Goal: Transaction & Acquisition: Purchase product/service

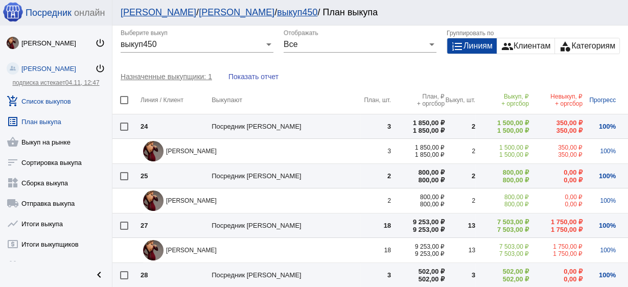
click at [70, 103] on link "add_shopping_cart Список выкупов" at bounding box center [56, 99] width 112 height 20
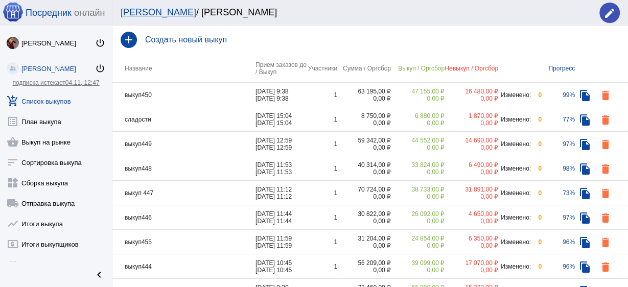
click at [215, 94] on td "выкуп450" at bounding box center [183, 95] width 143 height 25
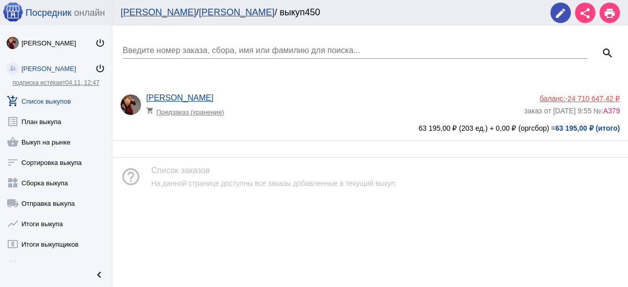
click at [355, 94] on div "Анастасия Бондаренко shopping_cart Предзаказ (хранение)" at bounding box center [335, 107] width 378 height 28
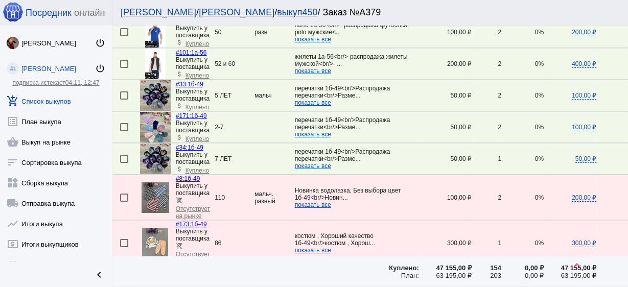
scroll to position [1633, 0]
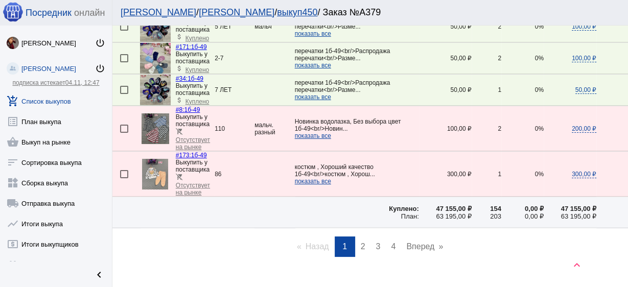
click at [361, 242] on span "2" at bounding box center [363, 246] width 5 height 9
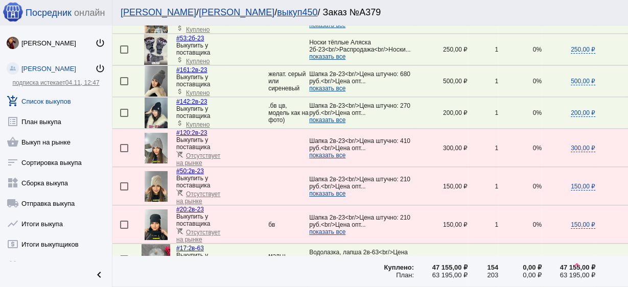
scroll to position [1185, 0]
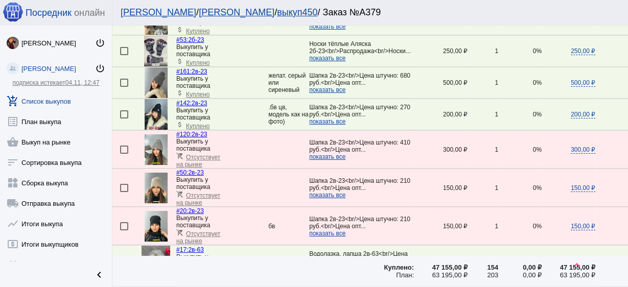
click at [198, 91] on span "Куплено" at bounding box center [197, 94] width 23 height 7
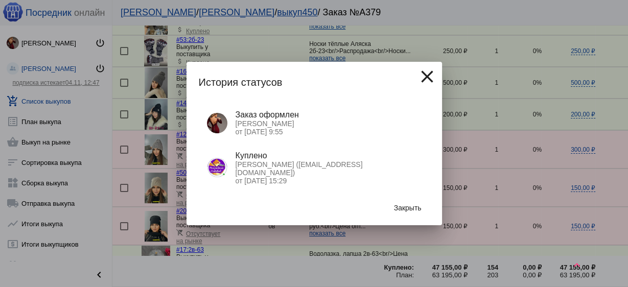
click at [424, 77] on mat-icon "close" at bounding box center [427, 76] width 20 height 20
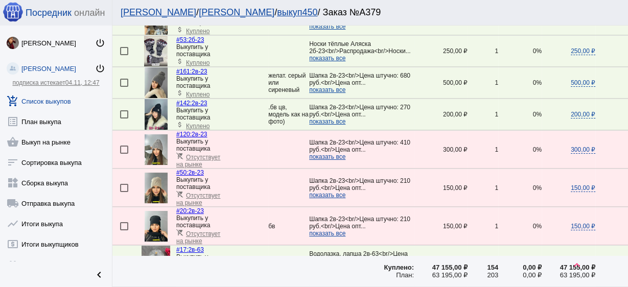
click at [196, 131] on link "#120: 2в-23" at bounding box center [191, 134] width 31 height 7
click at [207, 154] on span "Отсутствует на рынке" at bounding box center [198, 161] width 44 height 14
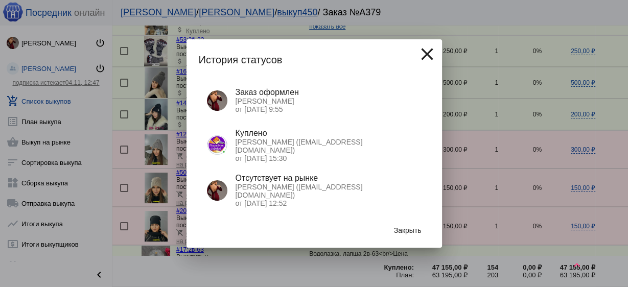
click at [427, 58] on mat-icon "close" at bounding box center [427, 54] width 20 height 20
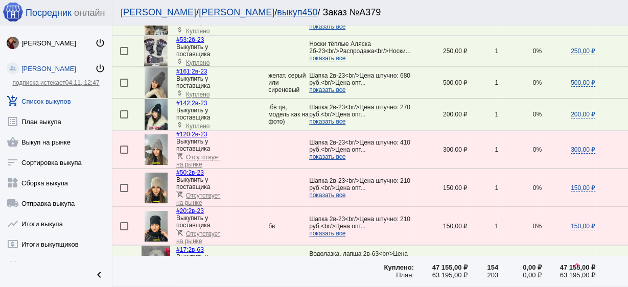
click at [153, 139] on img at bounding box center [156, 149] width 23 height 31
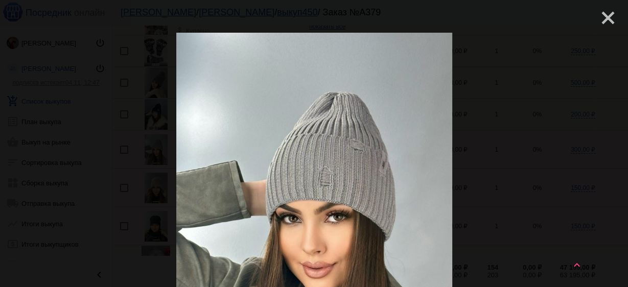
click at [601, 15] on mat-icon "close" at bounding box center [604, 14] width 12 height 12
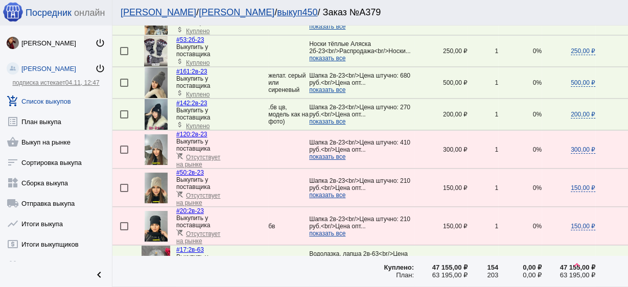
click at [157, 211] on img at bounding box center [156, 226] width 23 height 31
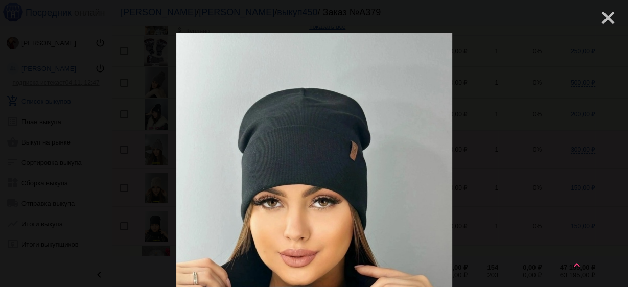
click at [603, 19] on mat-icon "close" at bounding box center [604, 14] width 12 height 12
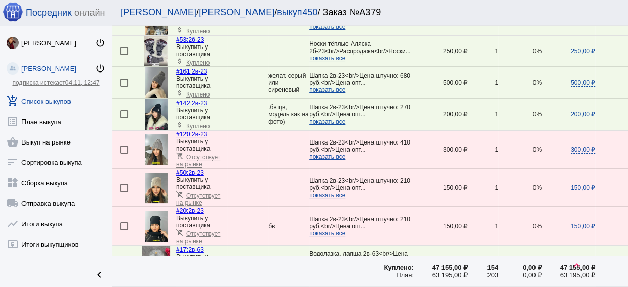
click at [68, 98] on link "add_shopping_cart Список выкупов" at bounding box center [56, 99] width 112 height 20
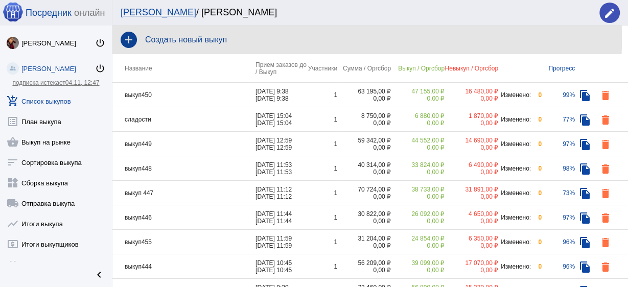
click at [211, 38] on h4 "Создать новый выкуп" at bounding box center [382, 39] width 474 height 9
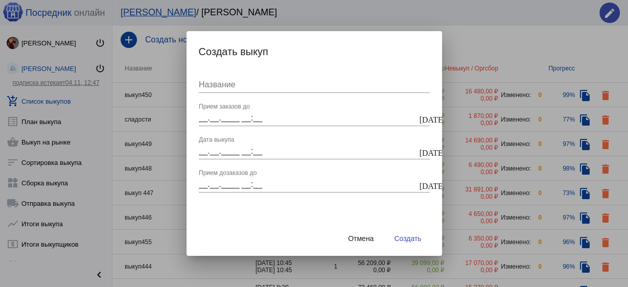
click at [228, 86] on input "Название" at bounding box center [314, 84] width 231 height 9
type input "новый год"
click at [416, 120] on input "__.__.____ __:__" at bounding box center [308, 117] width 219 height 9
click at [422, 120] on mat-icon "today" at bounding box center [423, 118] width 8 height 9
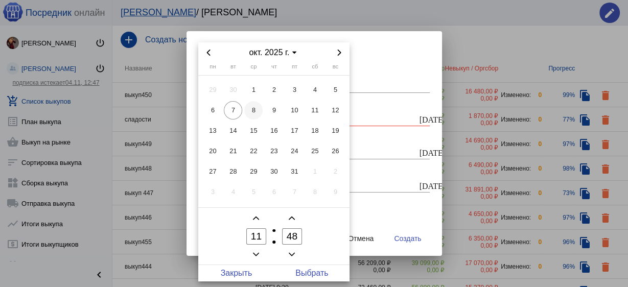
click at [255, 112] on span "8" at bounding box center [253, 110] width 18 height 18
drag, startPoint x: 309, startPoint y: 276, endPoint x: 316, endPoint y: 271, distance: 8.4
click at [309, 276] on span "Выбрать" at bounding box center [312, 273] width 76 height 16
type input "08.10.2025 11:48"
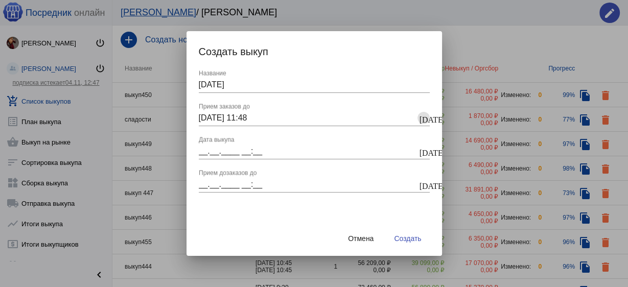
click at [424, 155] on mat-icon "today" at bounding box center [423, 151] width 8 height 9
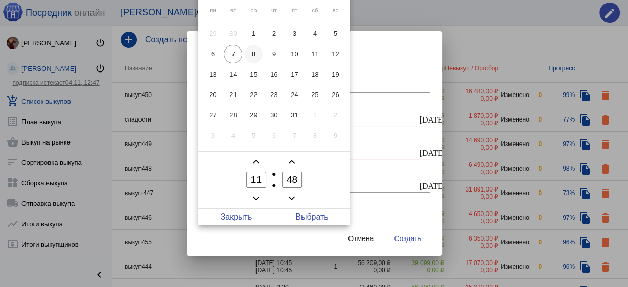
click at [257, 52] on span "8" at bounding box center [253, 54] width 18 height 18
drag, startPoint x: 314, startPoint y: 219, endPoint x: 354, endPoint y: 210, distance: 40.8
click at [315, 219] on span "Выбрать" at bounding box center [312, 217] width 76 height 16
type input "08.10.2025 11:48"
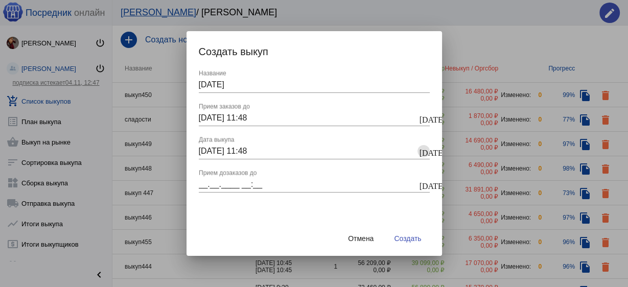
click at [423, 183] on mat-icon "today" at bounding box center [423, 184] width 8 height 9
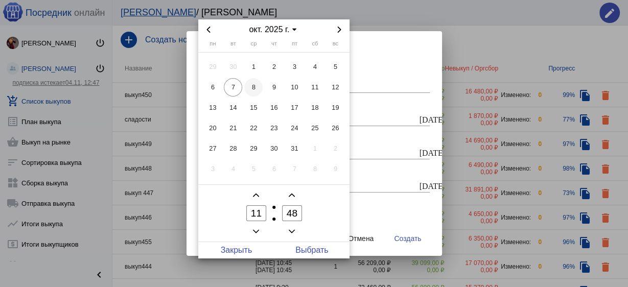
click at [257, 88] on span "8" at bounding box center [253, 87] width 18 height 18
drag, startPoint x: 317, startPoint y: 250, endPoint x: 395, endPoint y: 249, distance: 78.1
click at [316, 249] on span "Выбрать" at bounding box center [312, 250] width 76 height 16
type input "08.10.2025 11:48"
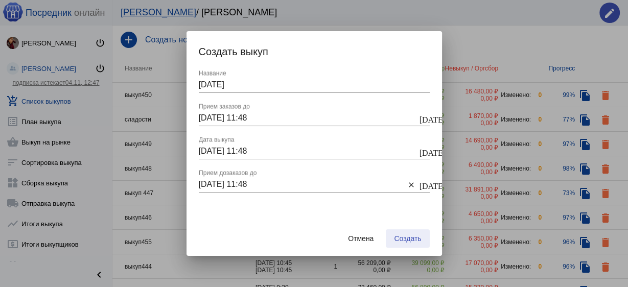
click at [407, 237] on span "Создать" at bounding box center [407, 238] width 27 height 8
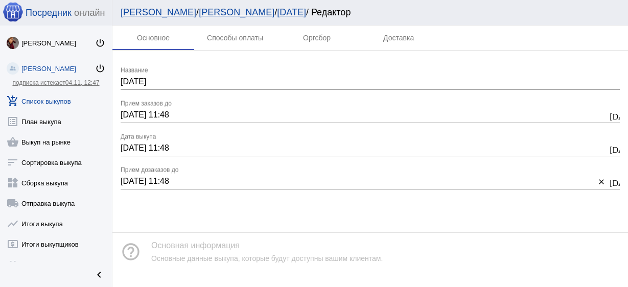
click at [61, 97] on link "add_shopping_cart Список выкупов" at bounding box center [56, 99] width 112 height 20
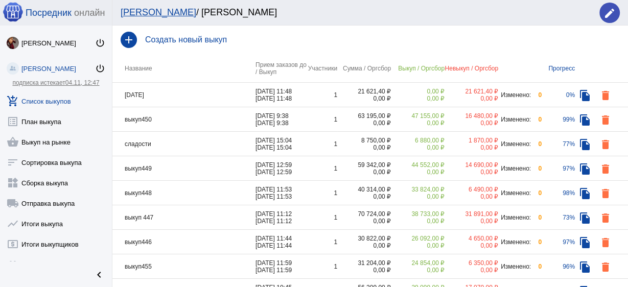
click at [190, 92] on td "новый год" at bounding box center [183, 95] width 143 height 25
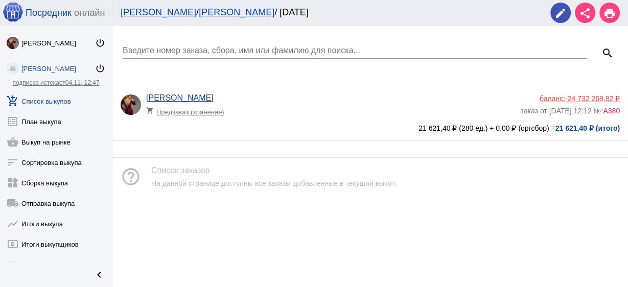
click at [268, 110] on app-delivery-type "shopping_cart Предзаказ (хранение)" at bounding box center [330, 109] width 369 height 13
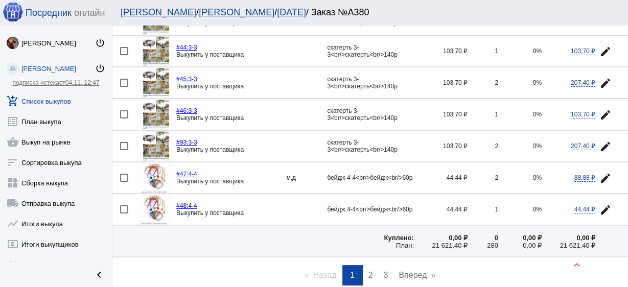
scroll to position [1471, 0]
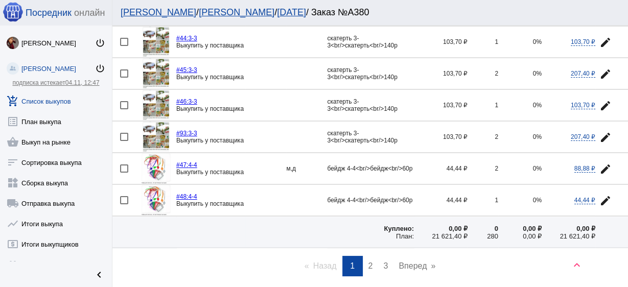
click at [370, 256] on link "page 2" at bounding box center [370, 266] width 15 height 20
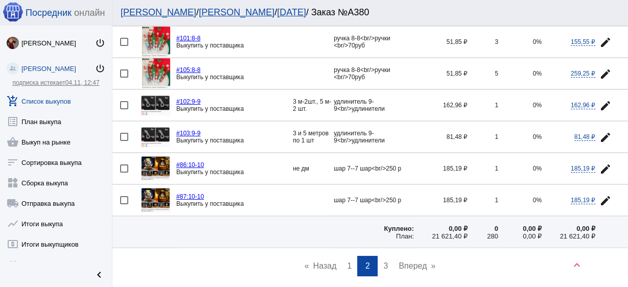
click at [383, 261] on span "3" at bounding box center [385, 265] width 5 height 9
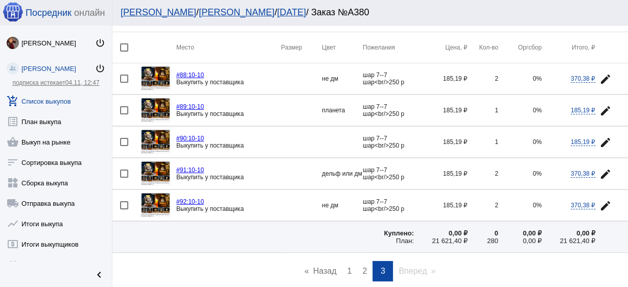
scroll to position [82, 0]
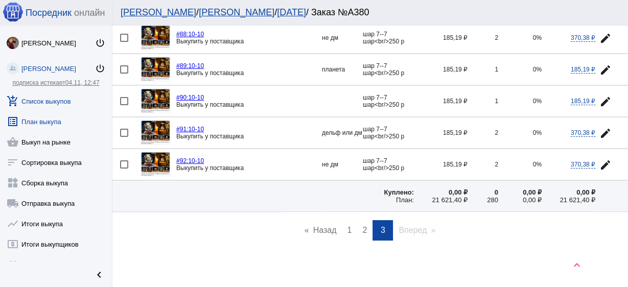
click at [39, 124] on link "list_alt План выкупа" at bounding box center [56, 119] width 112 height 20
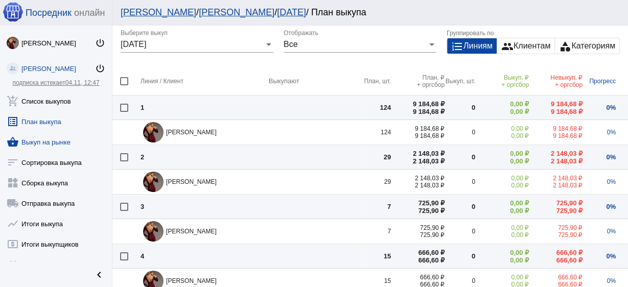
click at [52, 140] on link "shopping_basket Выкуп на рынке" at bounding box center [56, 140] width 112 height 20
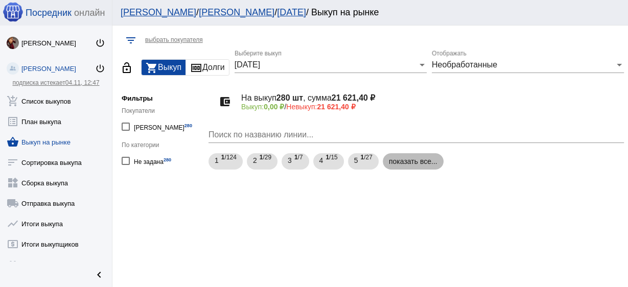
click at [437, 157] on mat-chip "показать все..." at bounding box center [413, 161] width 61 height 16
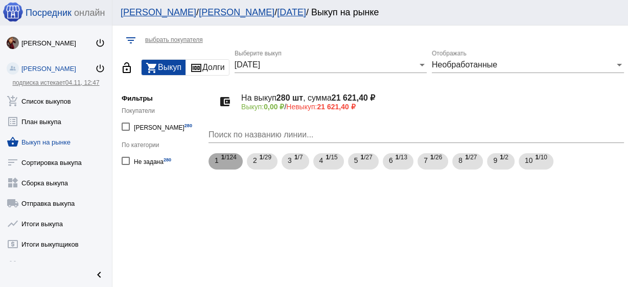
click at [228, 161] on span "1 /124" at bounding box center [228, 161] width 15 height 21
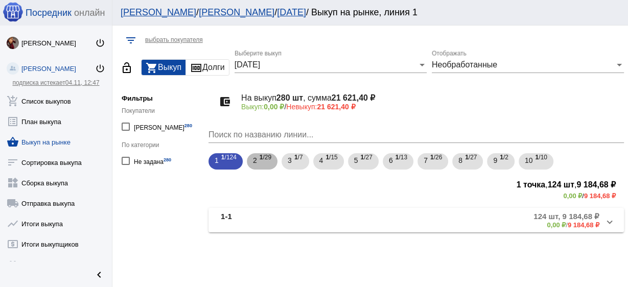
click at [255, 154] on span "2" at bounding box center [255, 160] width 4 height 18
click at [264, 162] on span "1 /29" at bounding box center [265, 161] width 12 height 21
click at [290, 209] on mat-expansion-panel-header "2-2 29 шт, 2 148,03 ₽ 0,00 ₽ / 2 148,03 ₽" at bounding box center [415, 220] width 415 height 25
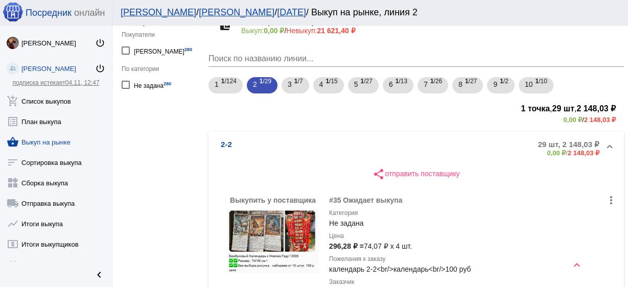
scroll to position [82, 0]
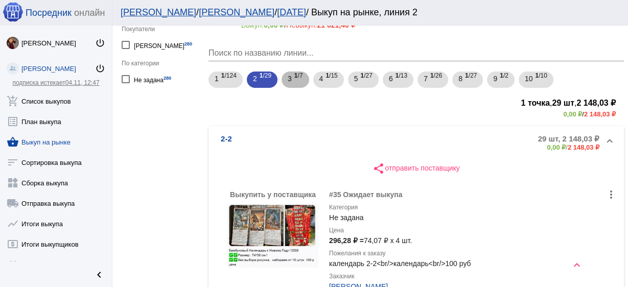
click at [301, 81] on span "1 /7" at bounding box center [298, 79] width 9 height 21
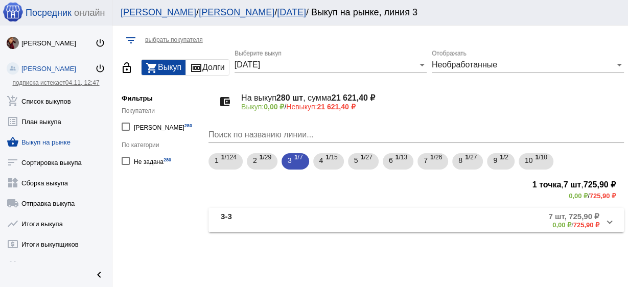
click at [313, 221] on mat-panel-title "3-3" at bounding box center [278, 220] width 114 height 17
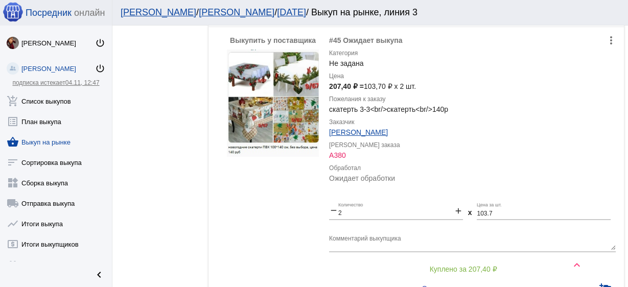
scroll to position [1340, 0]
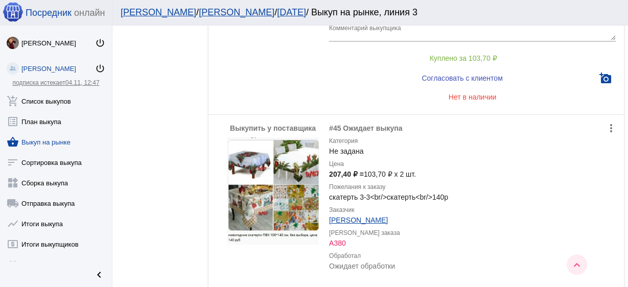
click at [578, 265] on mat-icon "keyboard_arrow_up" at bounding box center [576, 265] width 12 height 12
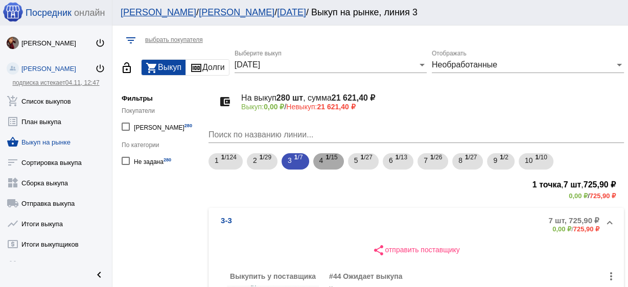
click at [327, 158] on b "1" at bounding box center [327, 157] width 4 height 7
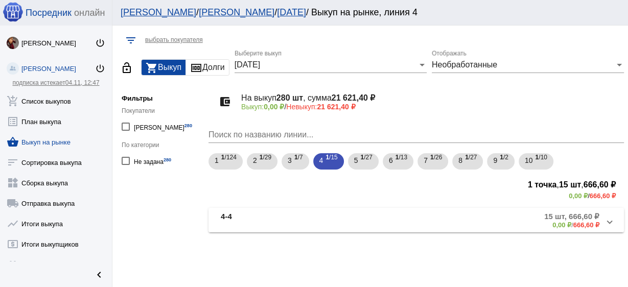
click at [320, 218] on mat-panel-title "4-4" at bounding box center [277, 220] width 112 height 17
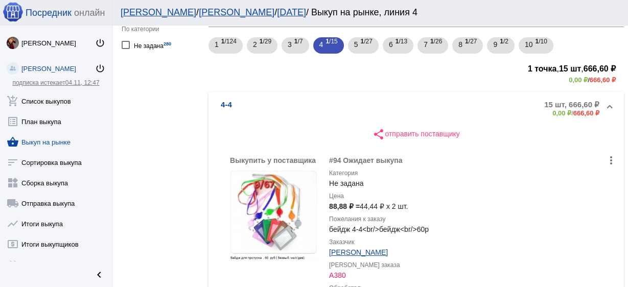
scroll to position [123, 0]
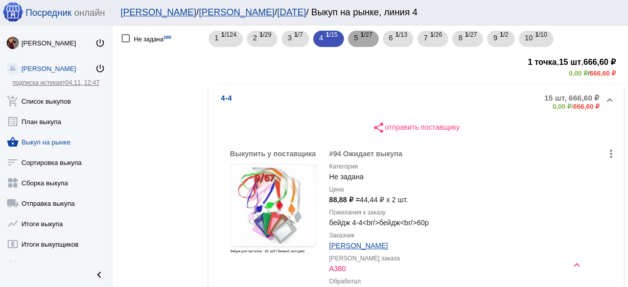
click at [360, 36] on div "5 1 /27" at bounding box center [363, 39] width 18 height 21
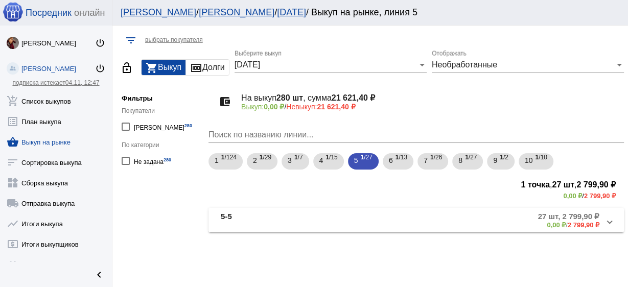
click at [362, 221] on mat-panel-description "27 шт, 2 799,90 ₽ 0,00 ₽ / 2 799,90 ₽" at bounding box center [469, 220] width 260 height 17
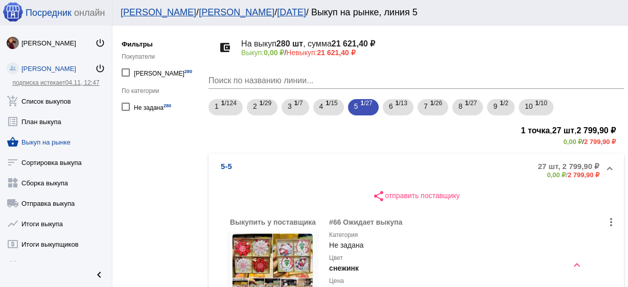
scroll to position [123, 0]
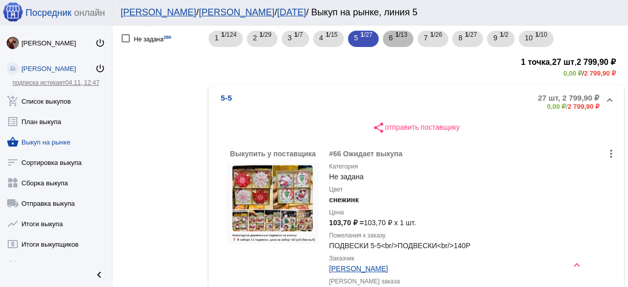
click at [398, 39] on span "1 /13" at bounding box center [401, 39] width 12 height 21
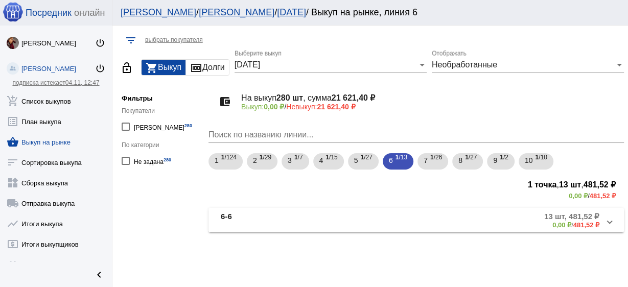
click at [327, 227] on mat-panel-title "6-6" at bounding box center [277, 220] width 112 height 17
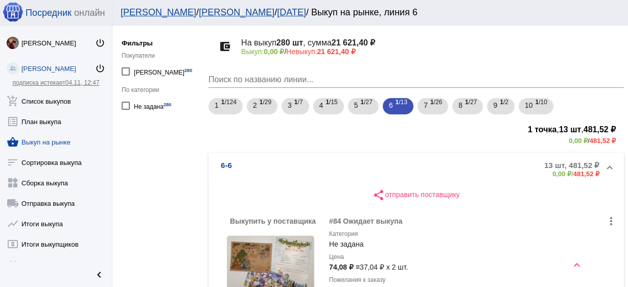
scroll to position [123, 0]
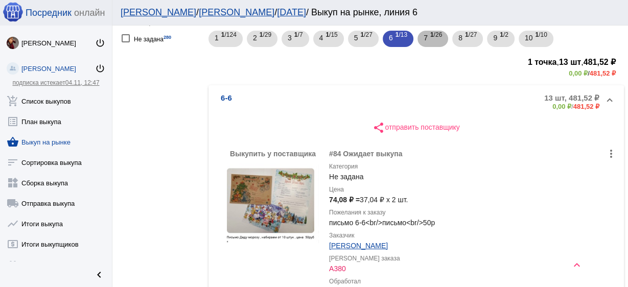
click at [421, 40] on mat-chip "7 1 /26" at bounding box center [432, 39] width 31 height 16
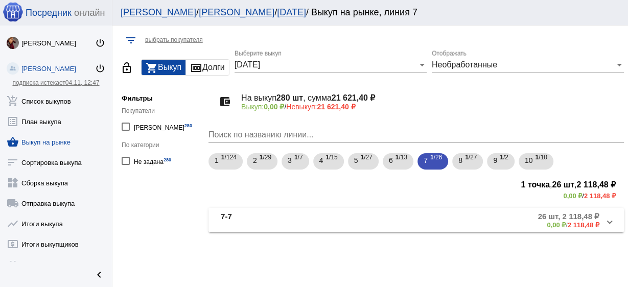
click at [344, 221] on mat-panel-description "26 шт, 2 118,48 ₽ 0,00 ₽ / 2 118,48 ₽" at bounding box center [469, 220] width 260 height 17
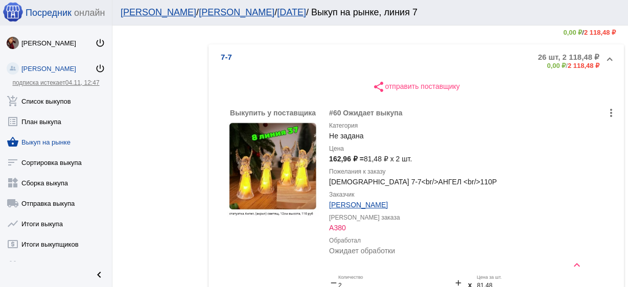
scroll to position [41, 0]
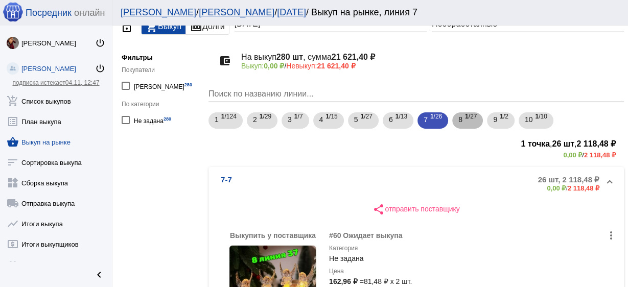
click at [476, 117] on span "1 /27" at bounding box center [471, 120] width 12 height 21
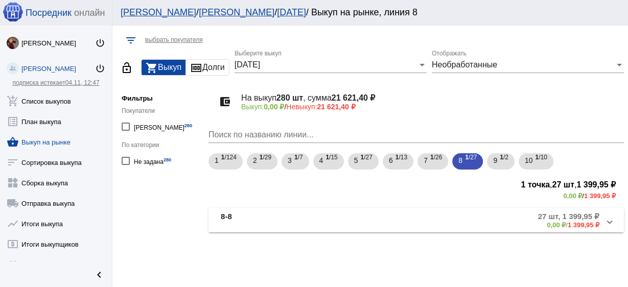
click at [468, 214] on mat-panel-description "27 шт, 1 399,95 ₽ 0,00 ₽ / 1 399,95 ₽" at bounding box center [469, 220] width 260 height 17
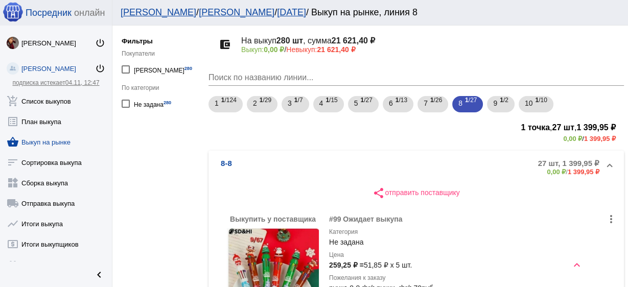
scroll to position [123, 0]
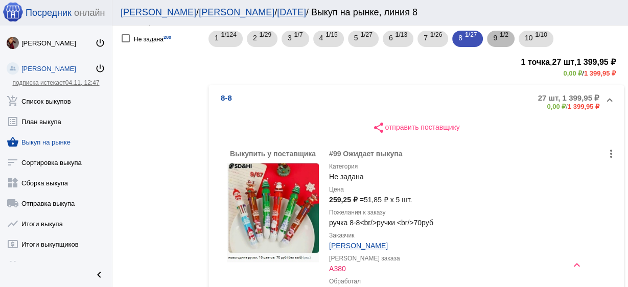
click at [505, 32] on span "1 /2" at bounding box center [503, 39] width 9 height 21
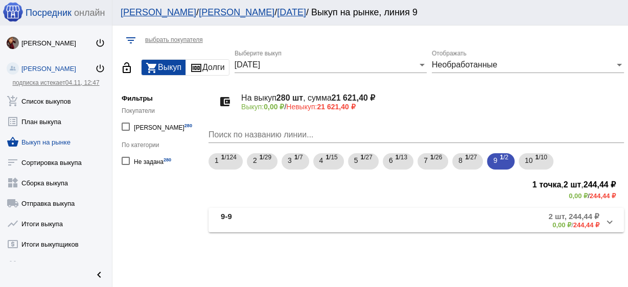
click at [368, 202] on div "account_balance_wallet На выкуп 280 шт , сумма 21 621,40 ₽ Выкуп: 0,00 ₽ / Невы…" at bounding box center [415, 157] width 415 height 149
click at [368, 225] on mat-panel-description "2 шт, 244,44 ₽ 0,00 ₽ / 244,44 ₽" at bounding box center [471, 220] width 256 height 17
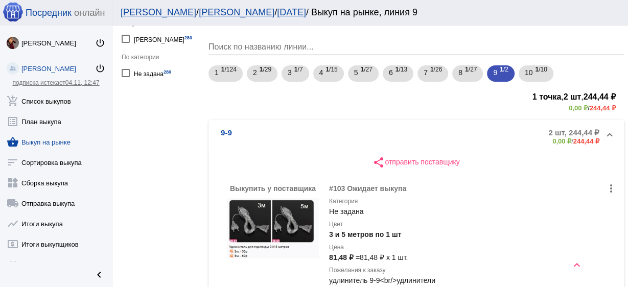
scroll to position [82, 0]
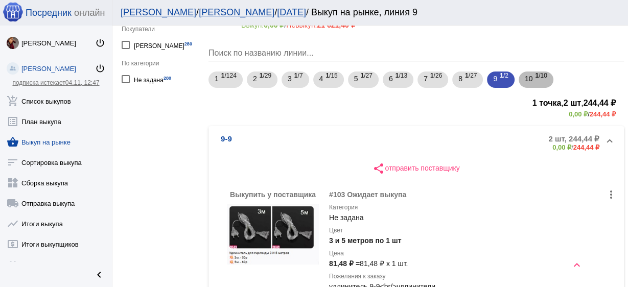
click at [530, 77] on span "10" at bounding box center [529, 78] width 8 height 18
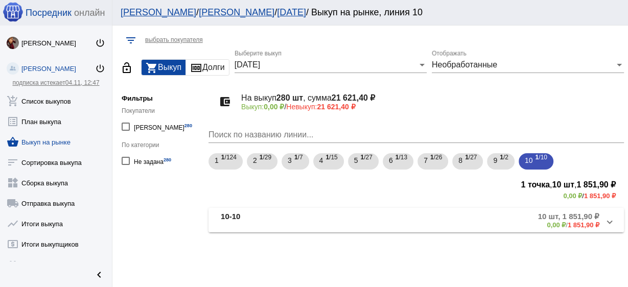
click at [415, 216] on mat-panel-description "10 шт, 1 851,90 ₽ 0,00 ₽ / 1 851,90 ₽" at bounding box center [472, 220] width 254 height 17
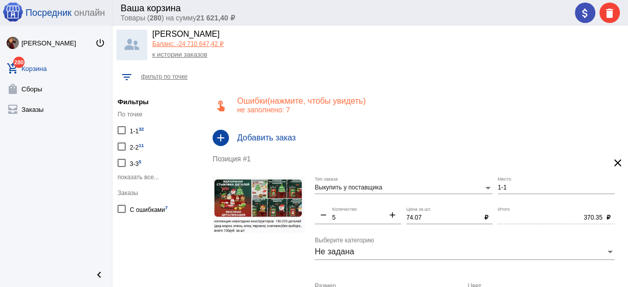
click at [142, 172] on div "По точке 1-1 32 2-2 11 3-3 5 показать все..." at bounding box center [158, 146] width 82 height 70
click at [150, 177] on span "показать все..." at bounding box center [137, 177] width 41 height 7
click at [123, 127] on div at bounding box center [121, 130] width 8 height 8
checkbox input "true"
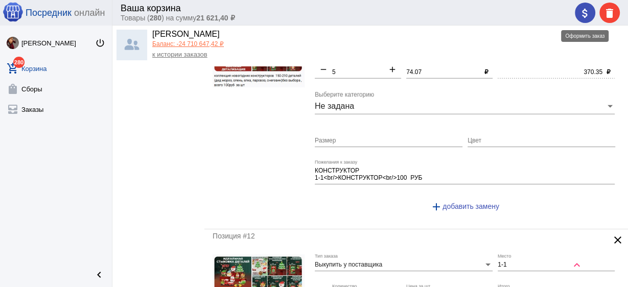
click at [581, 13] on mat-icon "attach_money" at bounding box center [585, 13] width 12 height 12
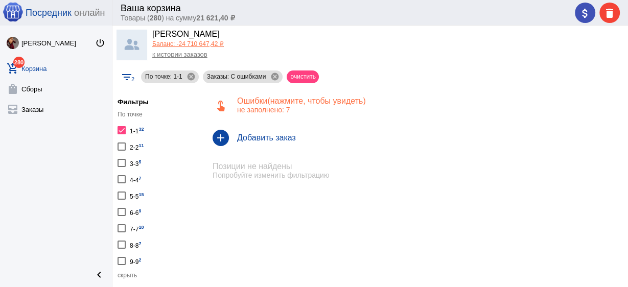
click at [118, 131] on div at bounding box center [121, 130] width 8 height 8
checkbox input "false"
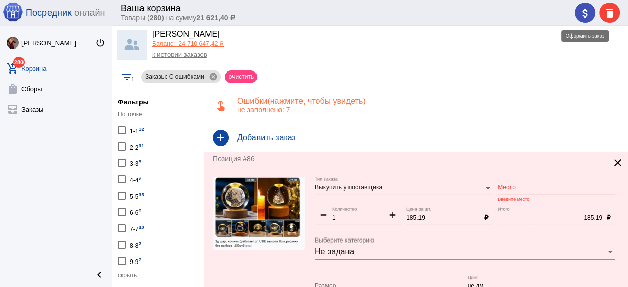
click at [590, 12] on mat-icon "attach_money" at bounding box center [585, 13] width 12 height 12
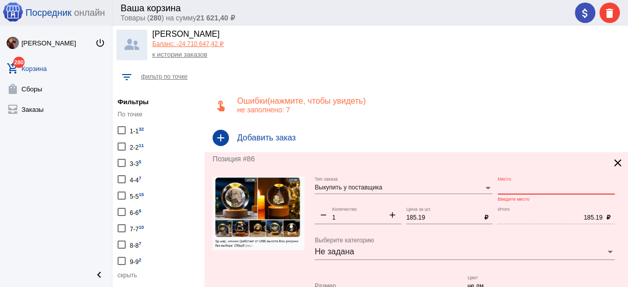
click at [535, 188] on input "Место" at bounding box center [555, 187] width 117 height 7
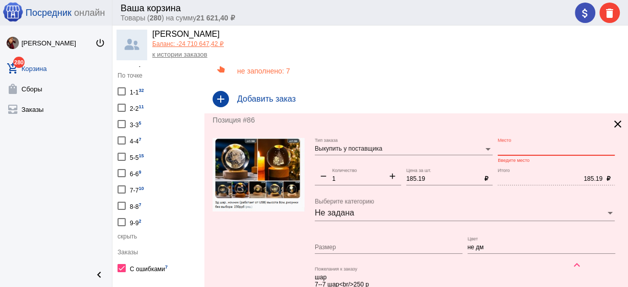
scroll to position [82, 0]
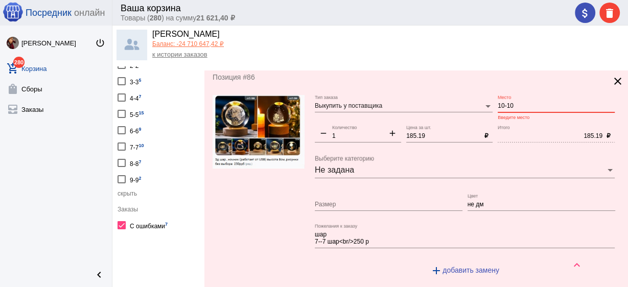
drag, startPoint x: 524, startPoint y: 103, endPoint x: 477, endPoint y: 102, distance: 47.0
click at [477, 102] on div "Выкупить у поставщика Тип заказа 10-10 Место Введите место remove 1 Количество …" at bounding box center [467, 189] width 305 height 189
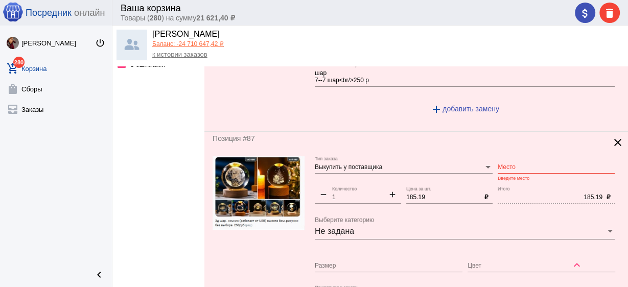
scroll to position [245, 0]
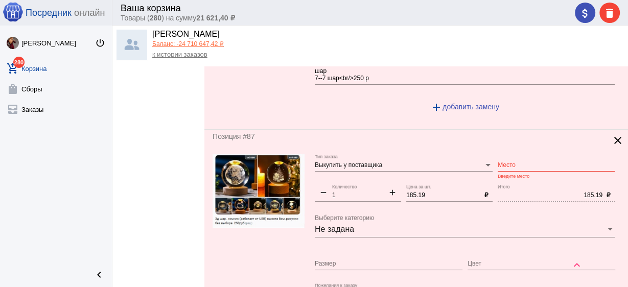
type input "10-10"
click at [506, 164] on input "Место" at bounding box center [555, 165] width 117 height 7
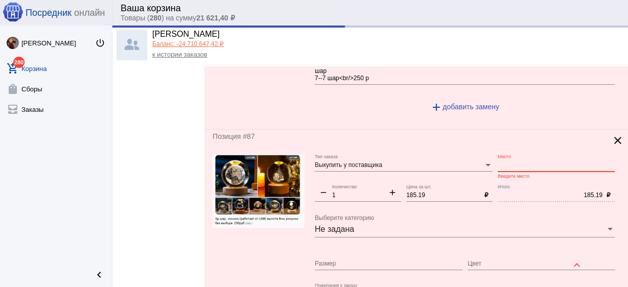
paste input "10-10"
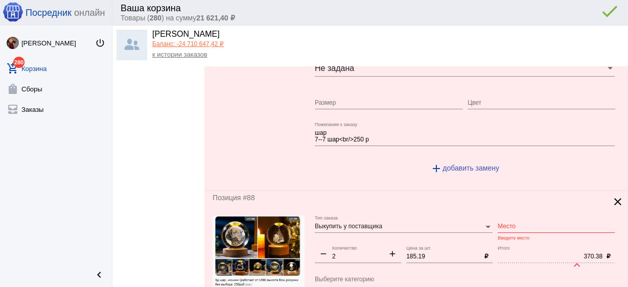
scroll to position [409, 0]
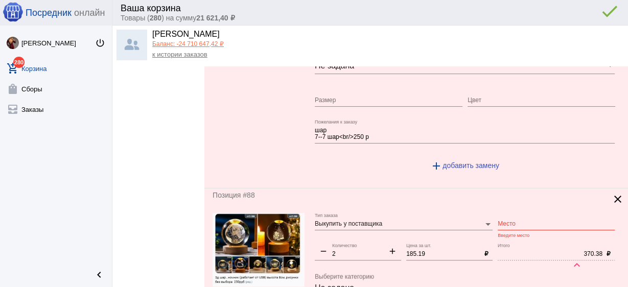
type input "10-10"
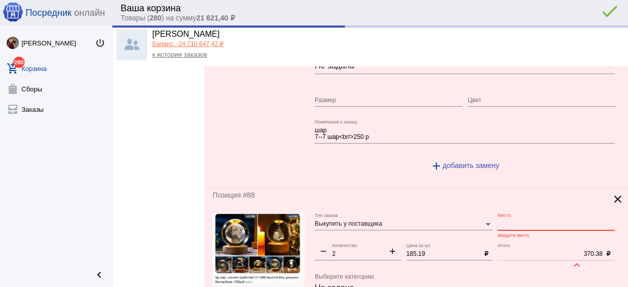
click at [504, 221] on input "Место" at bounding box center [555, 224] width 117 height 7
paste input "10-10"
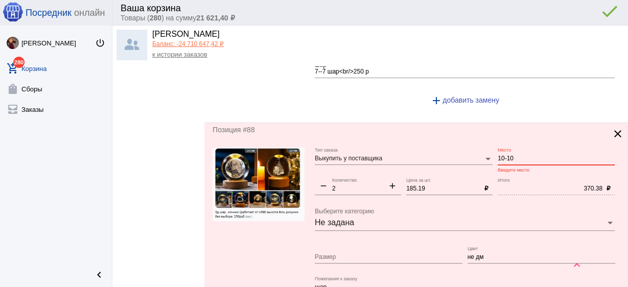
scroll to position [613, 0]
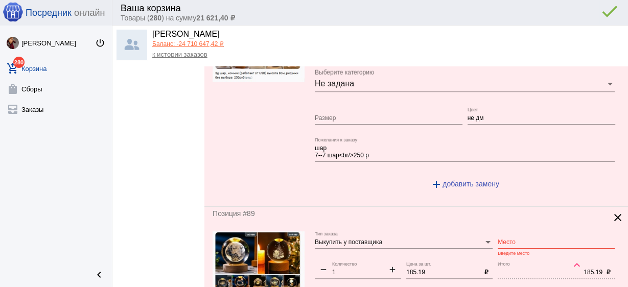
type input "10-10"
click at [510, 235] on div "Место" at bounding box center [555, 239] width 117 height 17
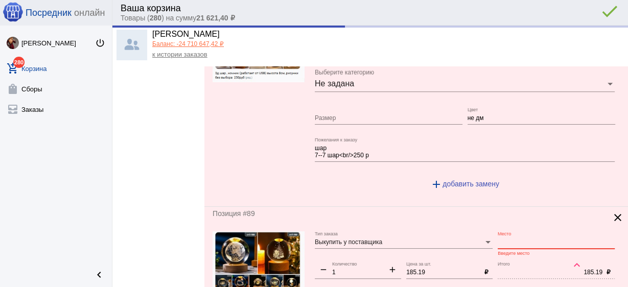
paste input "10-10"
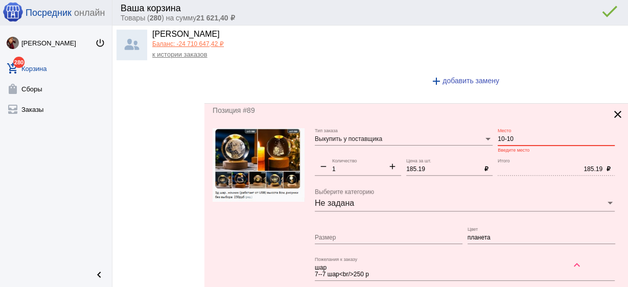
scroll to position [817, 0]
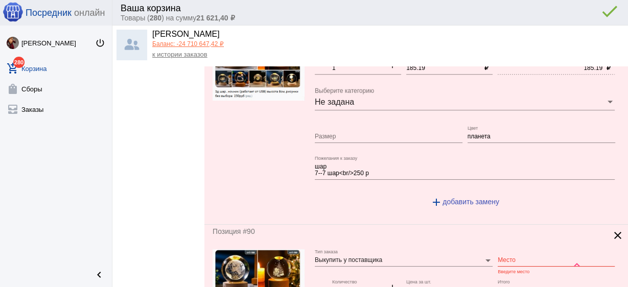
type input "10-10"
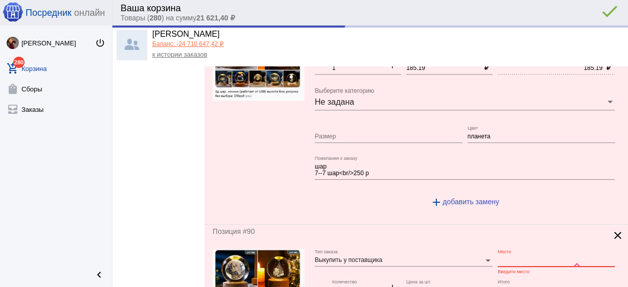
click at [505, 257] on input "Место" at bounding box center [555, 260] width 117 height 7
paste input "10-10"
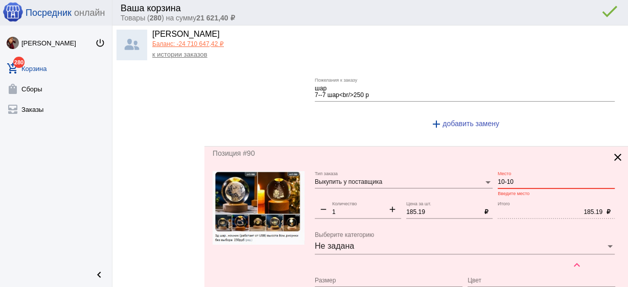
scroll to position [1021, 0]
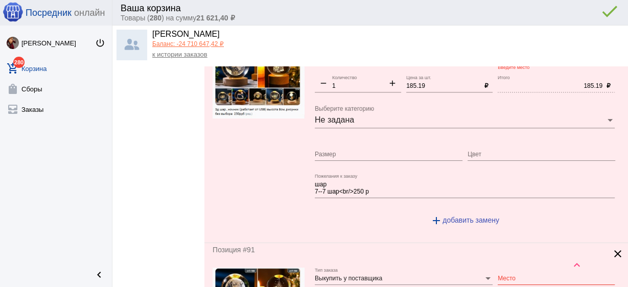
type input "10-10"
click at [507, 270] on div "Место" at bounding box center [555, 276] width 117 height 17
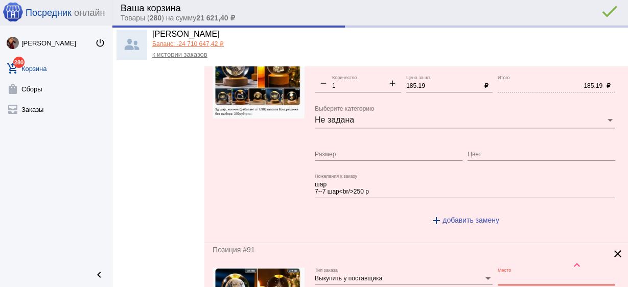
paste input "10-10"
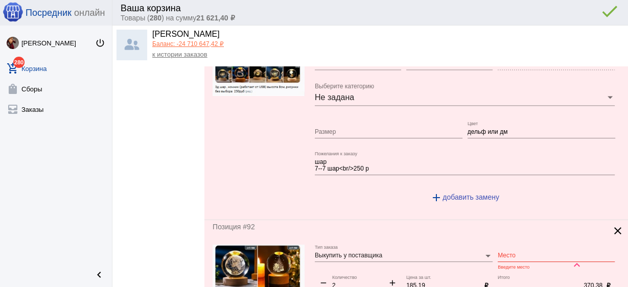
type input "10-10"
click at [509, 252] on input "Место" at bounding box center [555, 255] width 117 height 7
paste input "10-10"
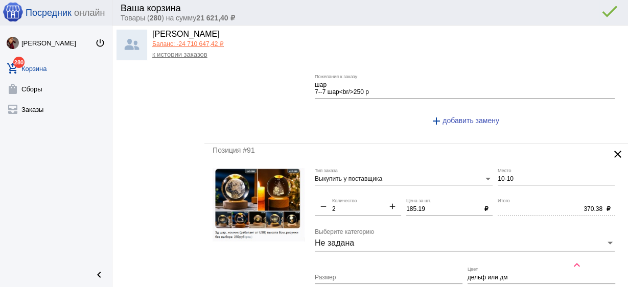
scroll to position [1062, 0]
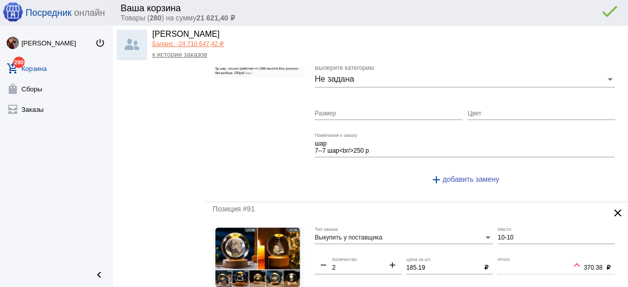
type input "10-10"
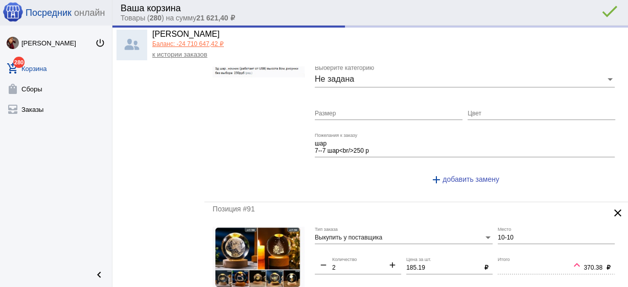
click at [578, 6] on div "attach_money delete done error_outline" at bounding box center [594, 13] width 49 height 20
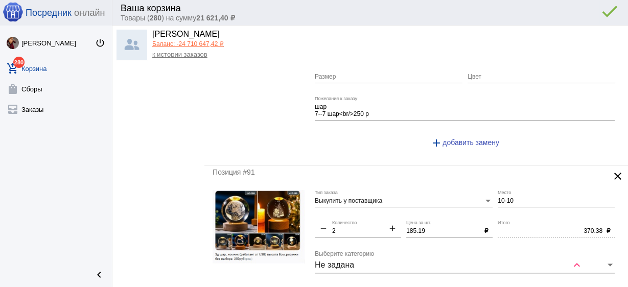
click at [583, 15] on div "attach_money delete done error_outline" at bounding box center [594, 13] width 49 height 20
click at [581, 20] on div "attach_money delete done error_outline" at bounding box center [594, 13] width 49 height 20
click at [583, 15] on div "attach_money delete done error_outline" at bounding box center [594, 13] width 49 height 20
click at [576, 11] on button "attach_money" at bounding box center [585, 13] width 20 height 20
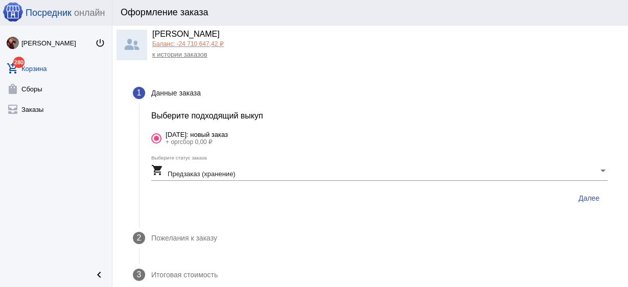
click at [580, 200] on span "Далее" at bounding box center [588, 198] width 21 height 8
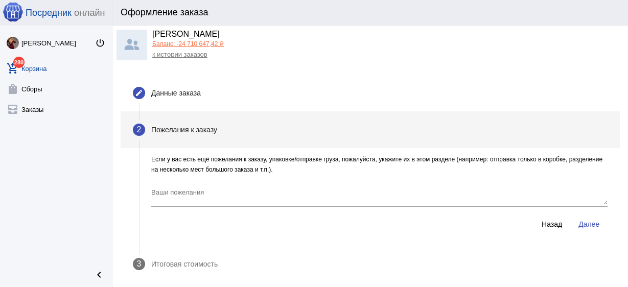
click at [584, 225] on span "Далее" at bounding box center [588, 224] width 21 height 8
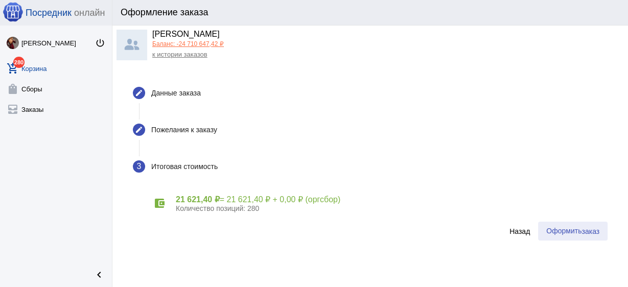
click at [569, 236] on button "Оформить заказ" at bounding box center [572, 231] width 69 height 19
